Goal: Task Accomplishment & Management: Manage account settings

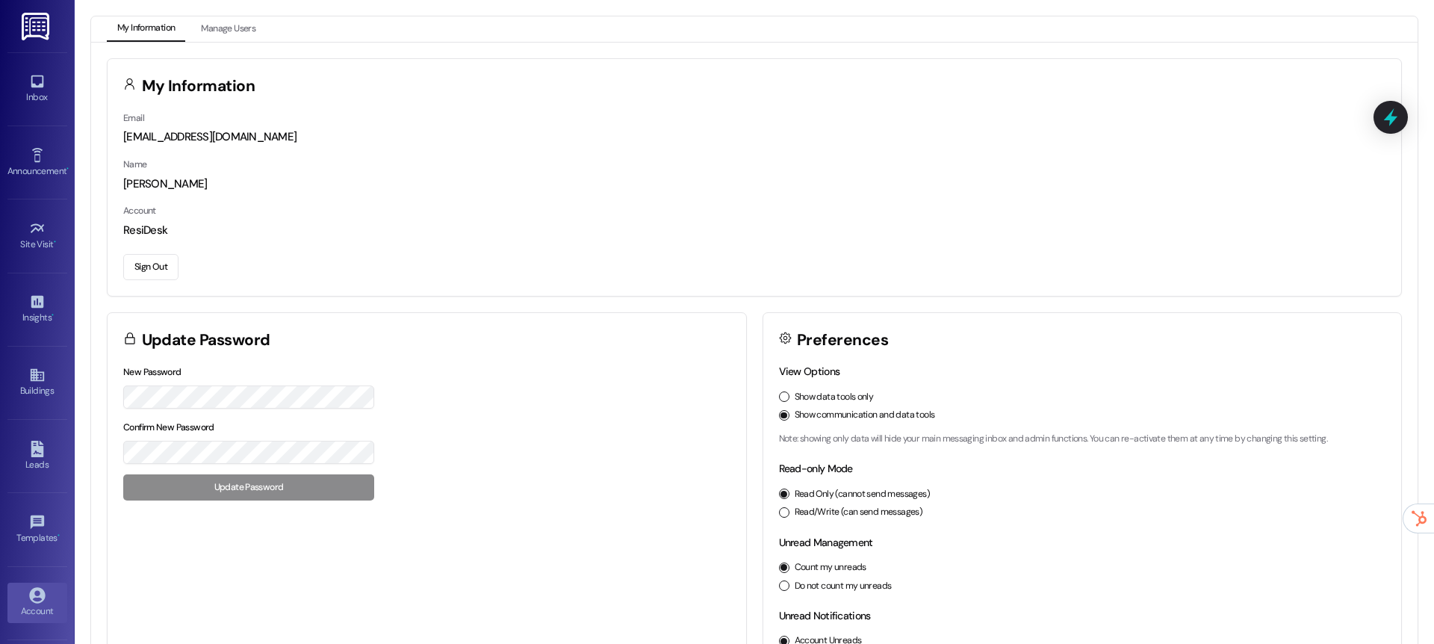
click at [35, 261] on div "Site Visit • Go to Site Visit" at bounding box center [37, 235] width 60 height 73
click at [36, 237] on div "Site Visit •" at bounding box center [37, 244] width 75 height 15
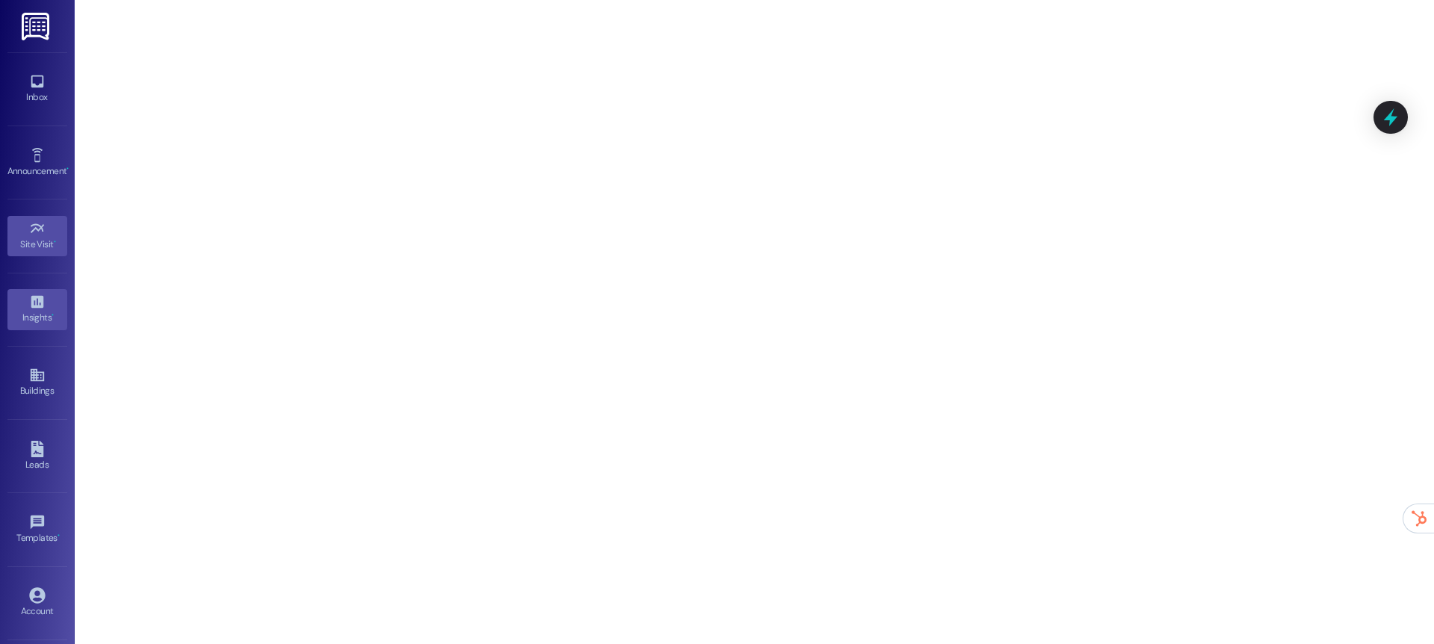
click at [37, 301] on icon at bounding box center [37, 302] width 13 height 13
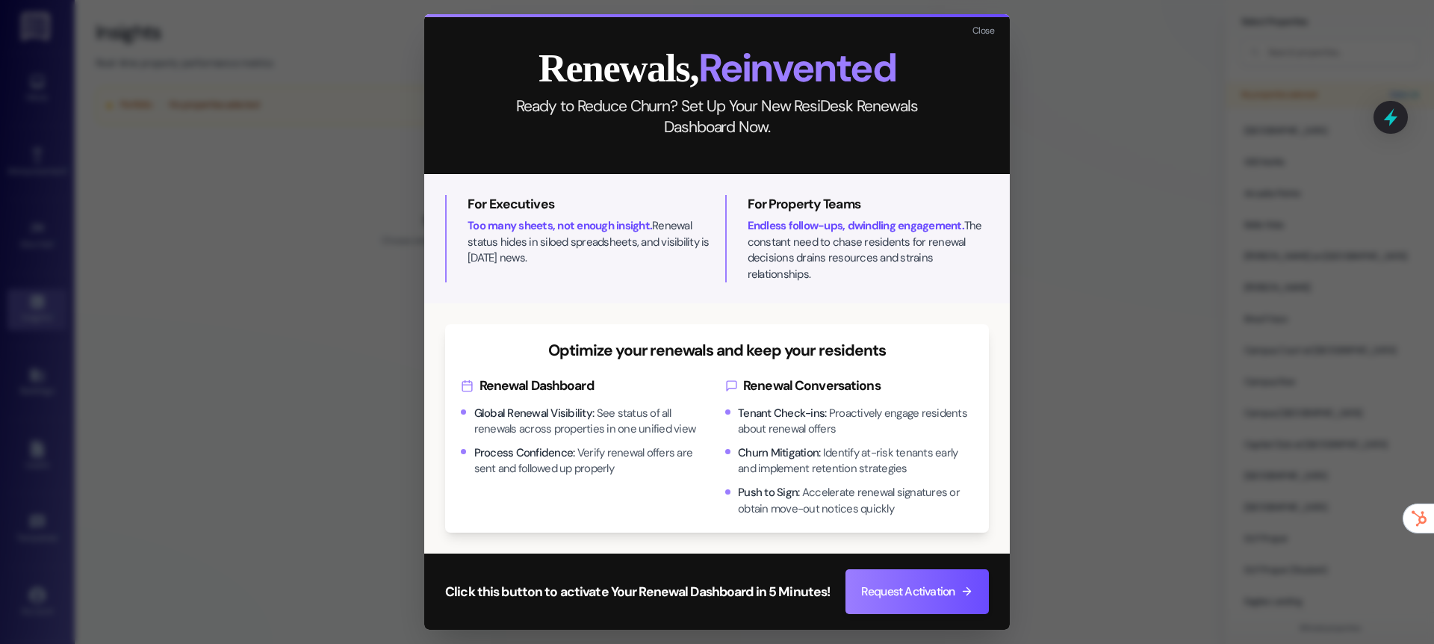
click at [981, 29] on div "Renewals, Reinvented Ready to Reduce Churn? Set Up Your New ResiDesk Renewals D…" at bounding box center [717, 95] width 586 height 157
click at [984, 37] on button "Close" at bounding box center [983, 31] width 32 height 19
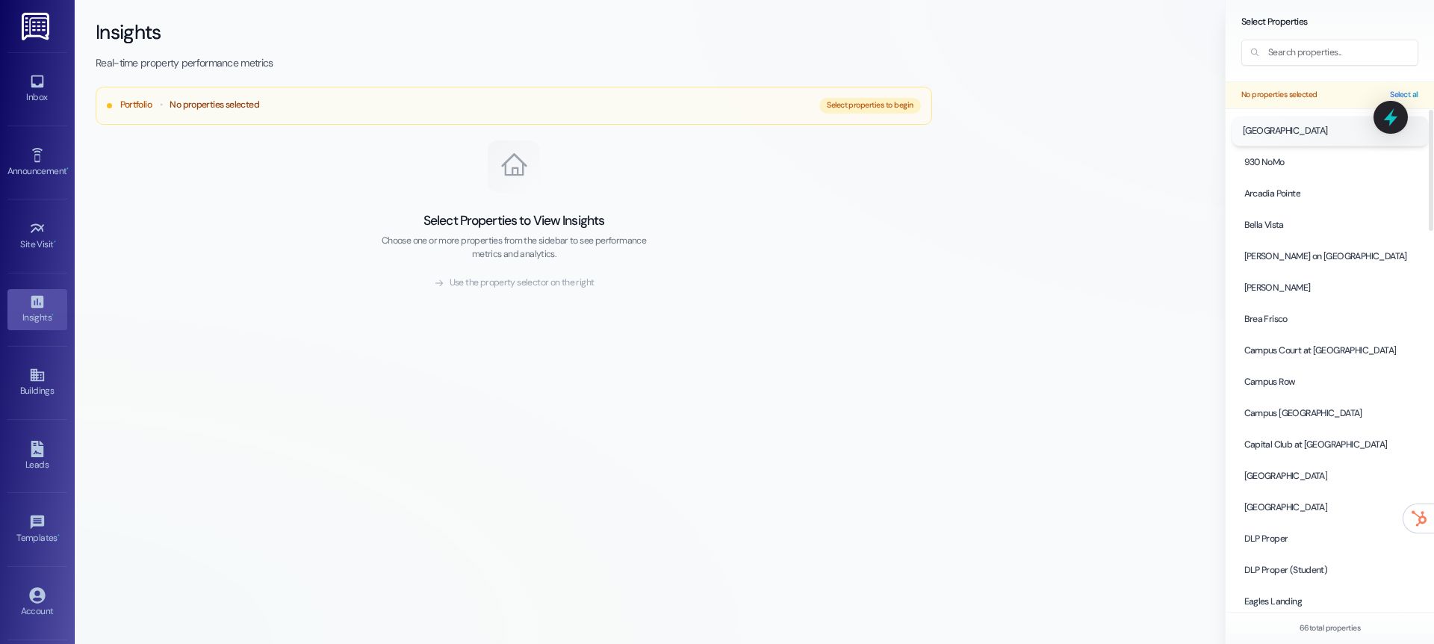
click at [1275, 134] on span "[GEOGRAPHIC_DATA]" at bounding box center [1284, 130] width 85 height 13
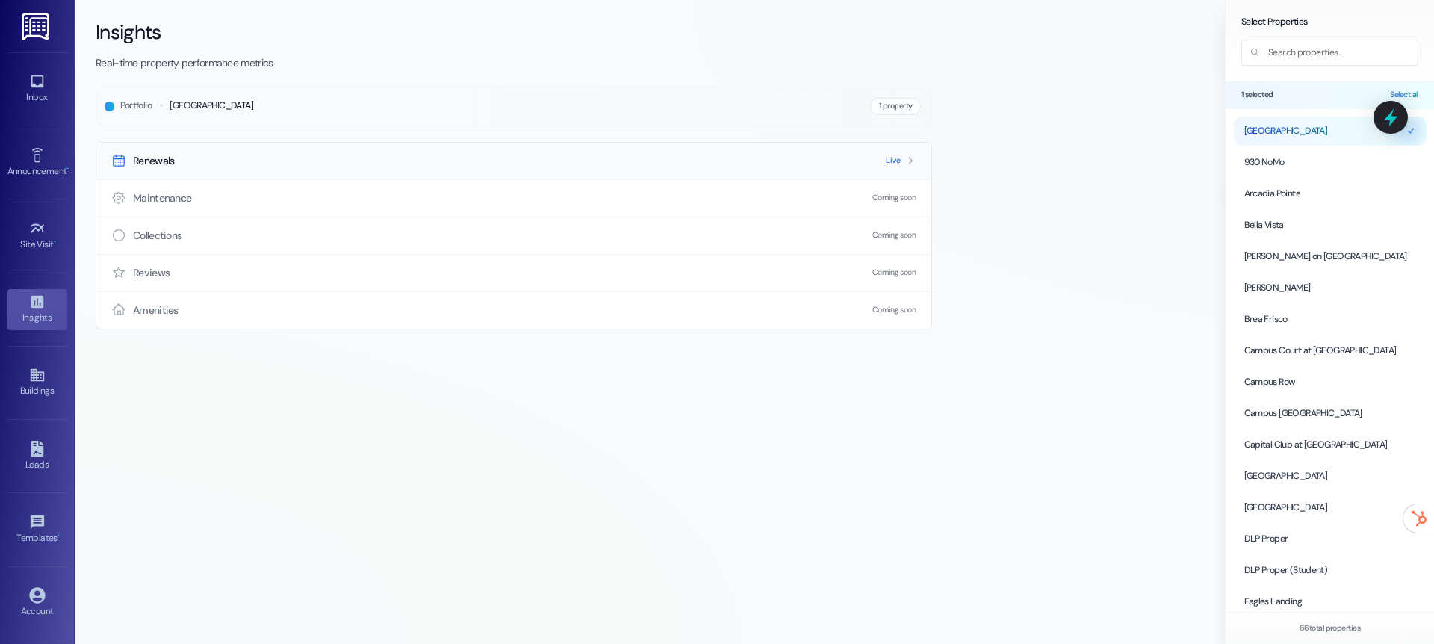
click at [903, 164] on div "Live" at bounding box center [901, 160] width 30 height 10
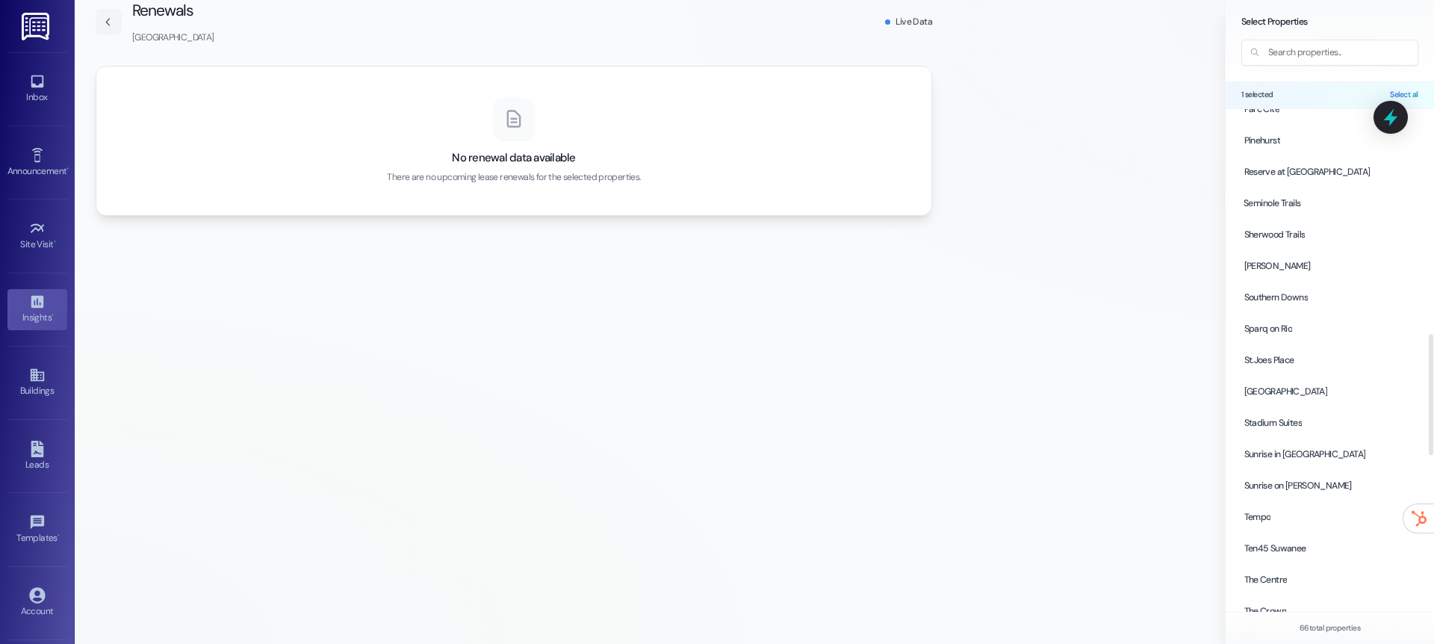
scroll to position [1016, 0]
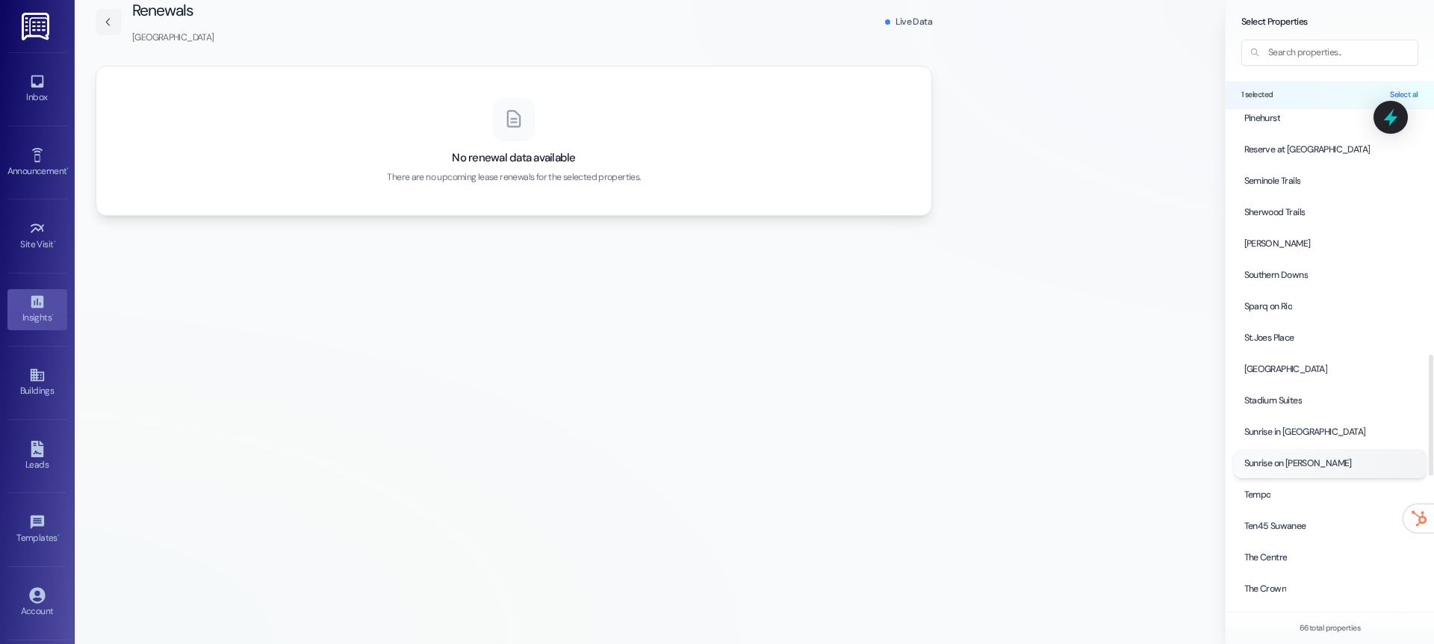
click at [1291, 465] on span "Sunrise on [PERSON_NAME]" at bounding box center [1298, 463] width 108 height 13
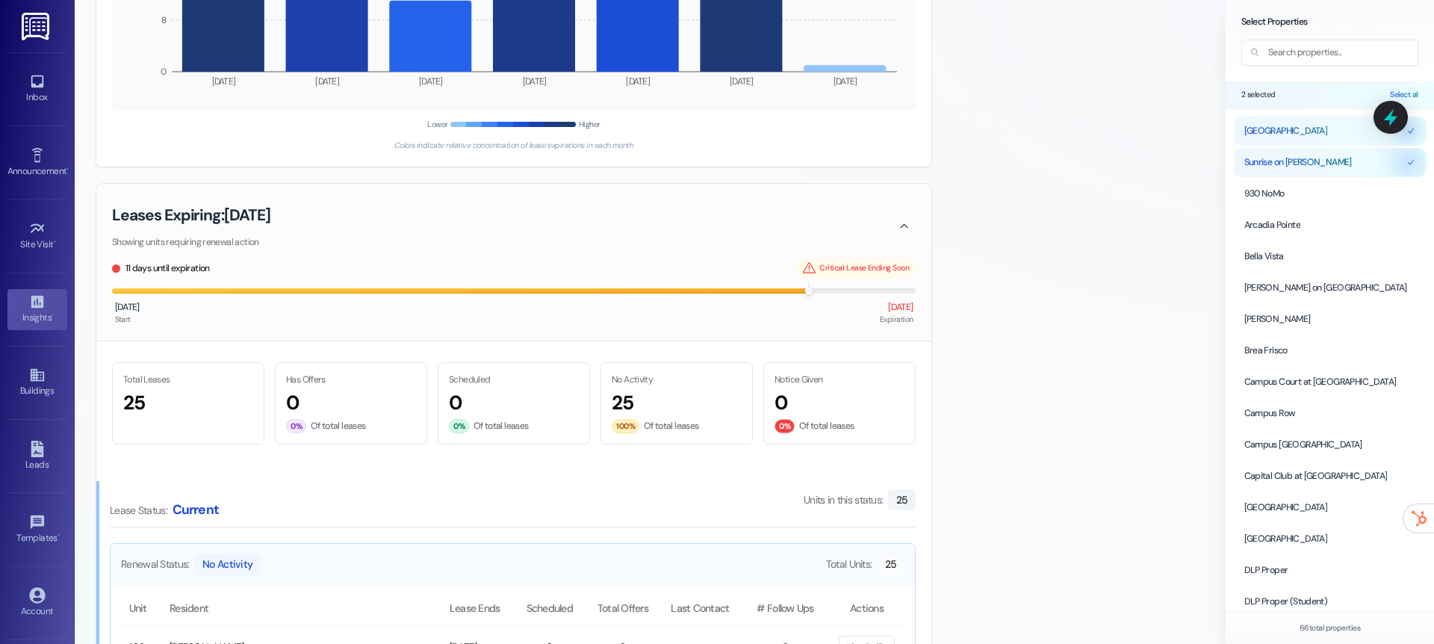
scroll to position [595, 0]
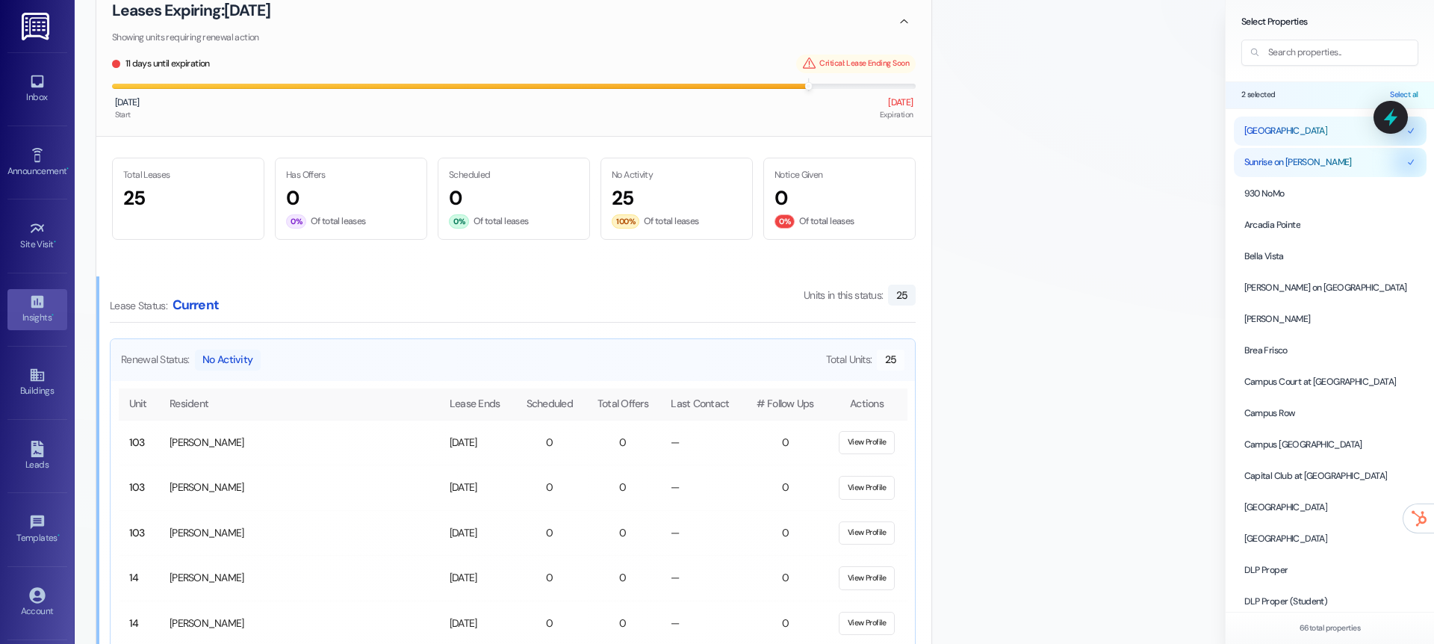
click at [702, 400] on th "Last Contact" at bounding box center [702, 403] width 84 height 31
click at [872, 445] on button "View Profile" at bounding box center [867, 443] width 56 height 24
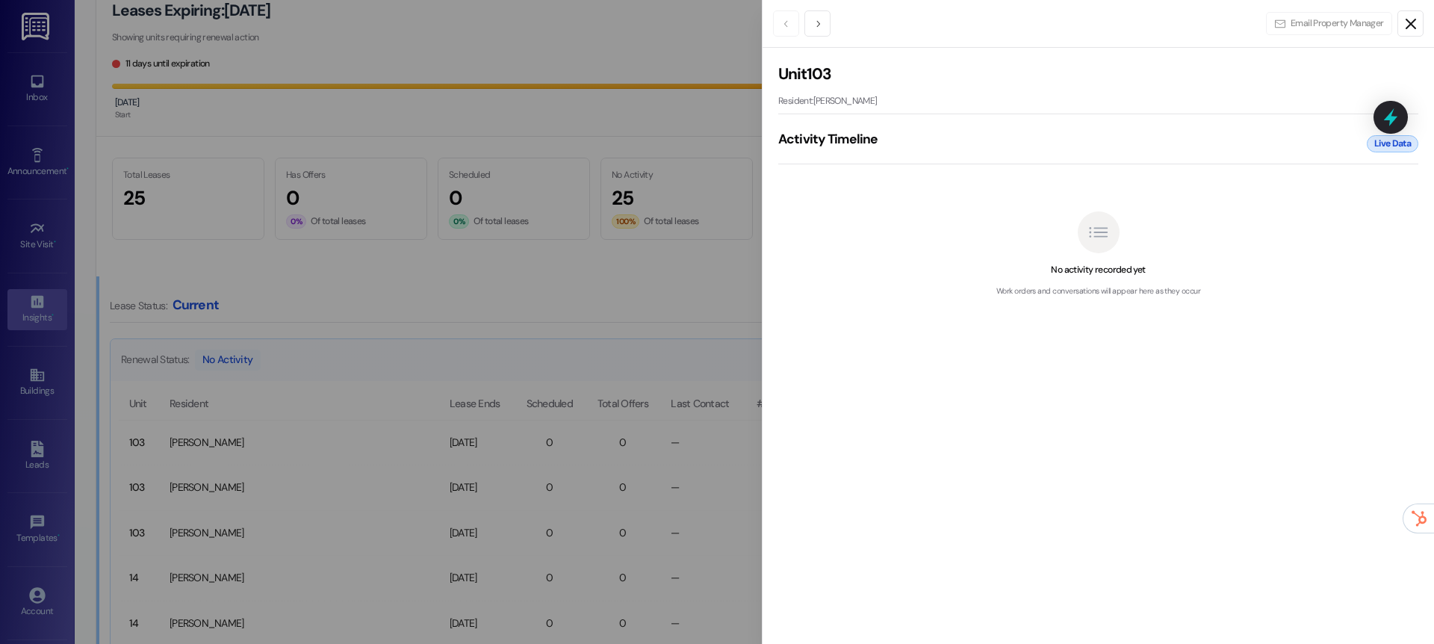
click at [1403, 22] on icon "Close" at bounding box center [1411, 24] width 18 height 18
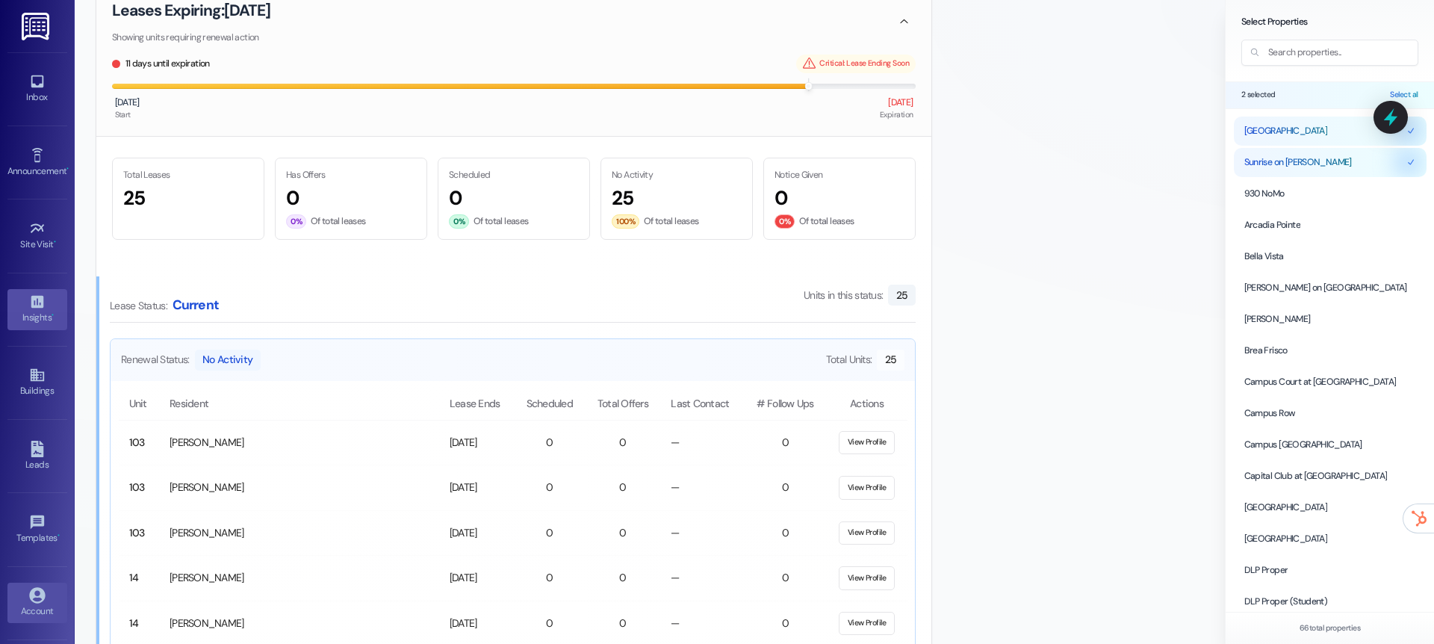
click at [29, 597] on icon at bounding box center [37, 595] width 16 height 16
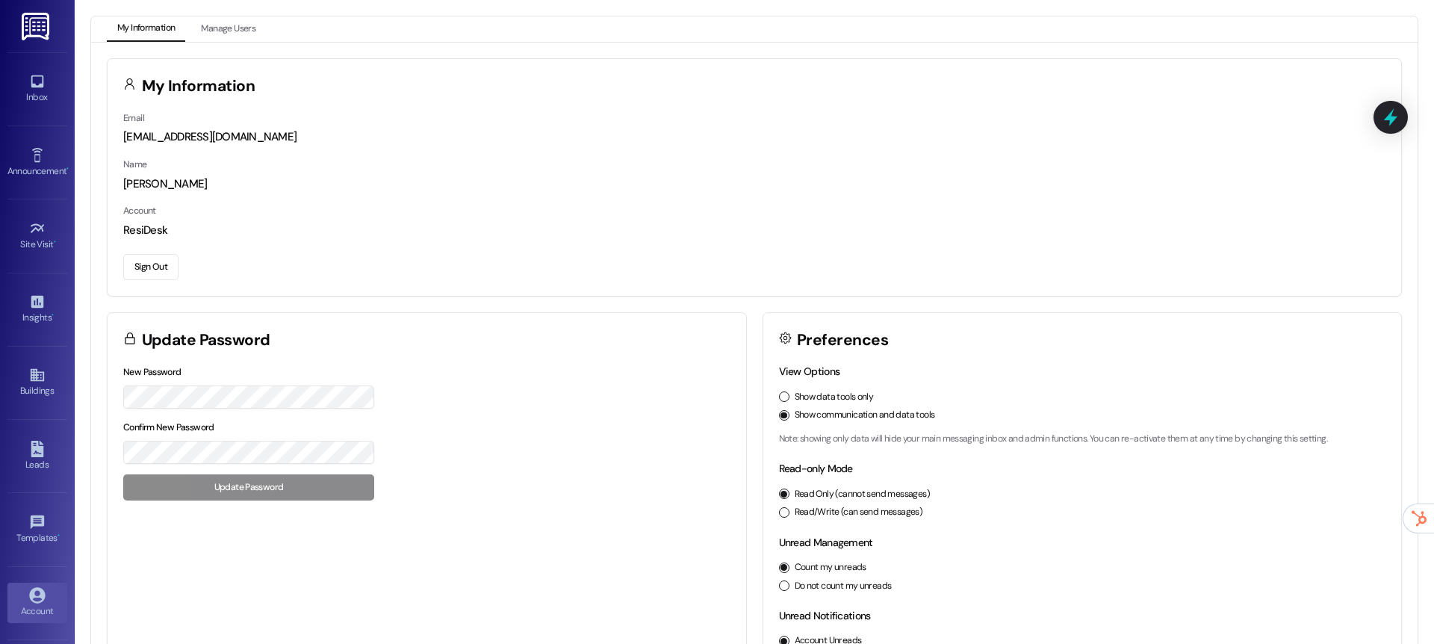
click at [166, 282] on div "Email [EMAIL_ADDRESS][DOMAIN_NAME] Name [PERSON_NAME] Account ResiDesk Sign Out" at bounding box center [755, 203] width 1294 height 186
click at [161, 276] on button "Sign Out" at bounding box center [150, 267] width 55 height 26
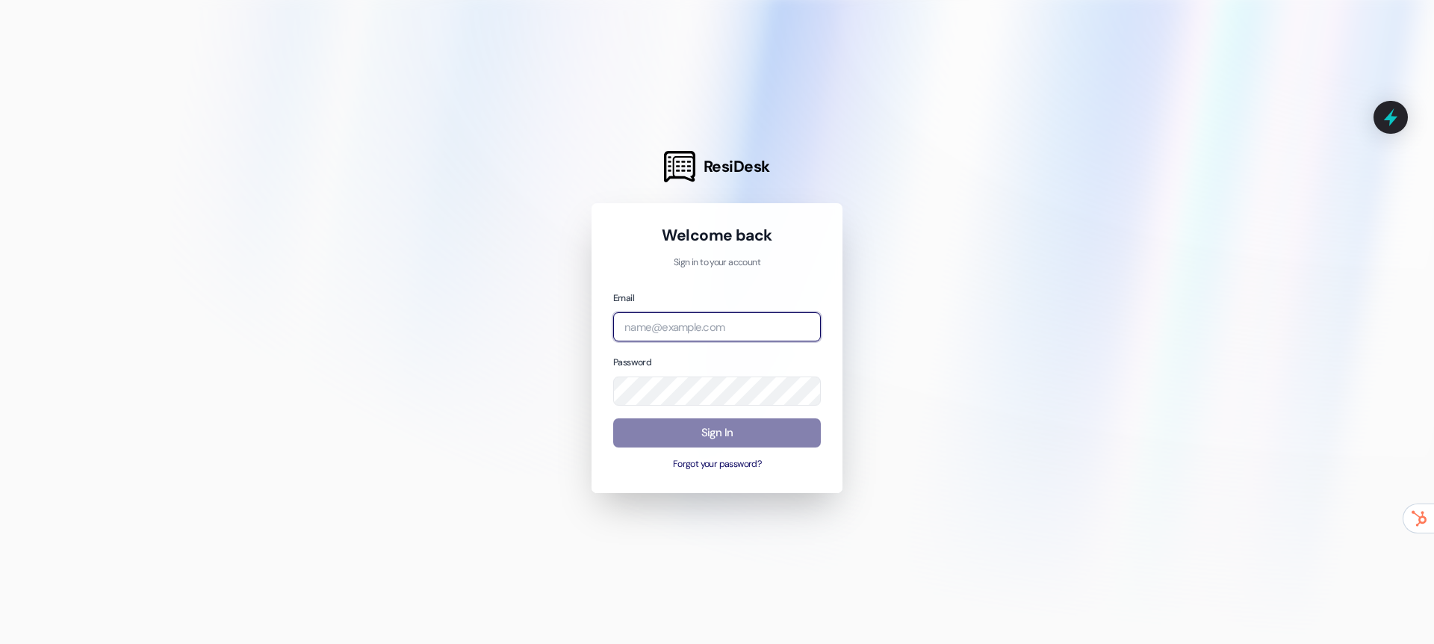
click at [662, 324] on input "email" at bounding box center [717, 326] width 208 height 29
type input "[EMAIL_ADDRESS][DOMAIN_NAME]"
